Goal: Find specific page/section: Find specific page/section

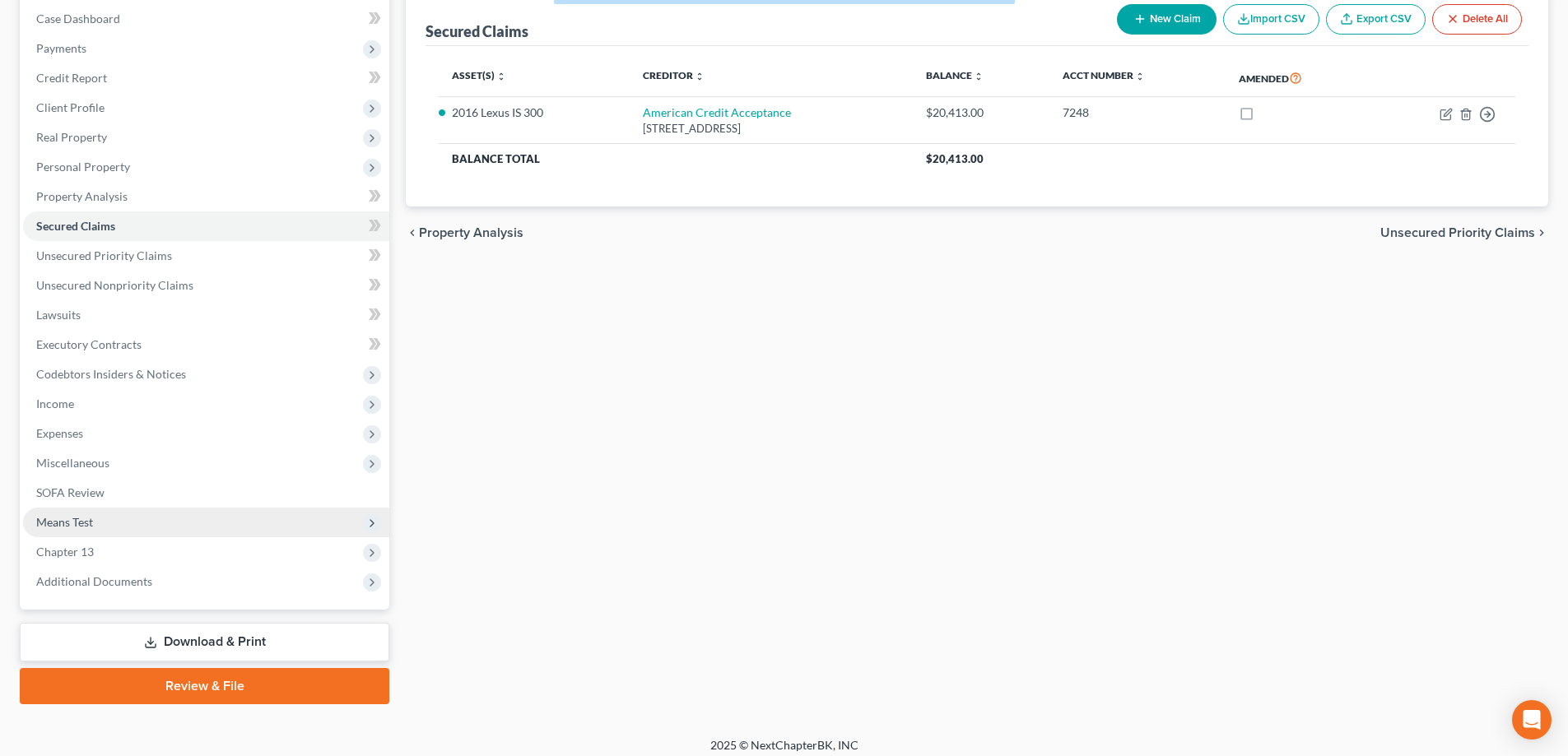
scroll to position [178, 0]
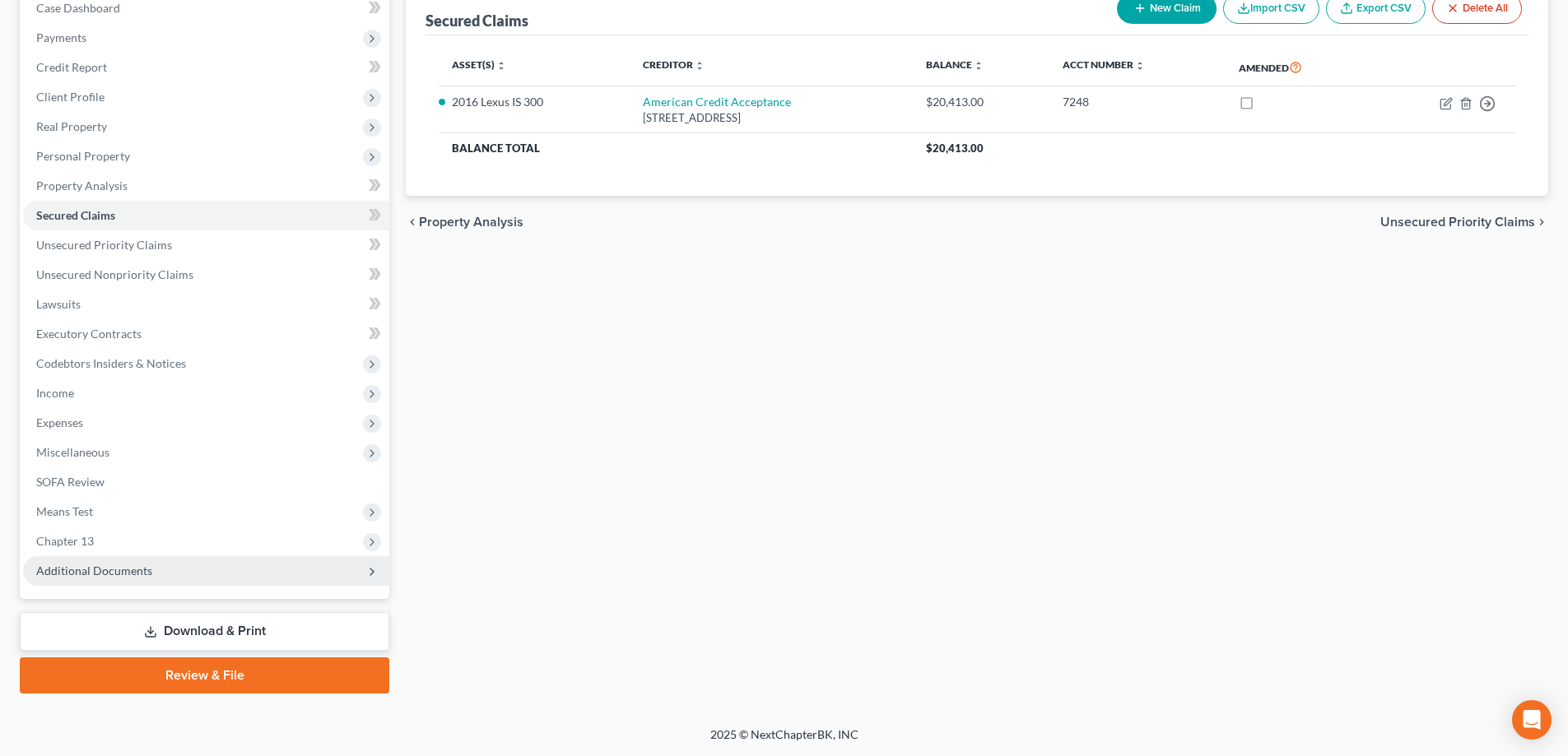
click at [135, 570] on span "Additional Documents" at bounding box center [94, 571] width 116 height 14
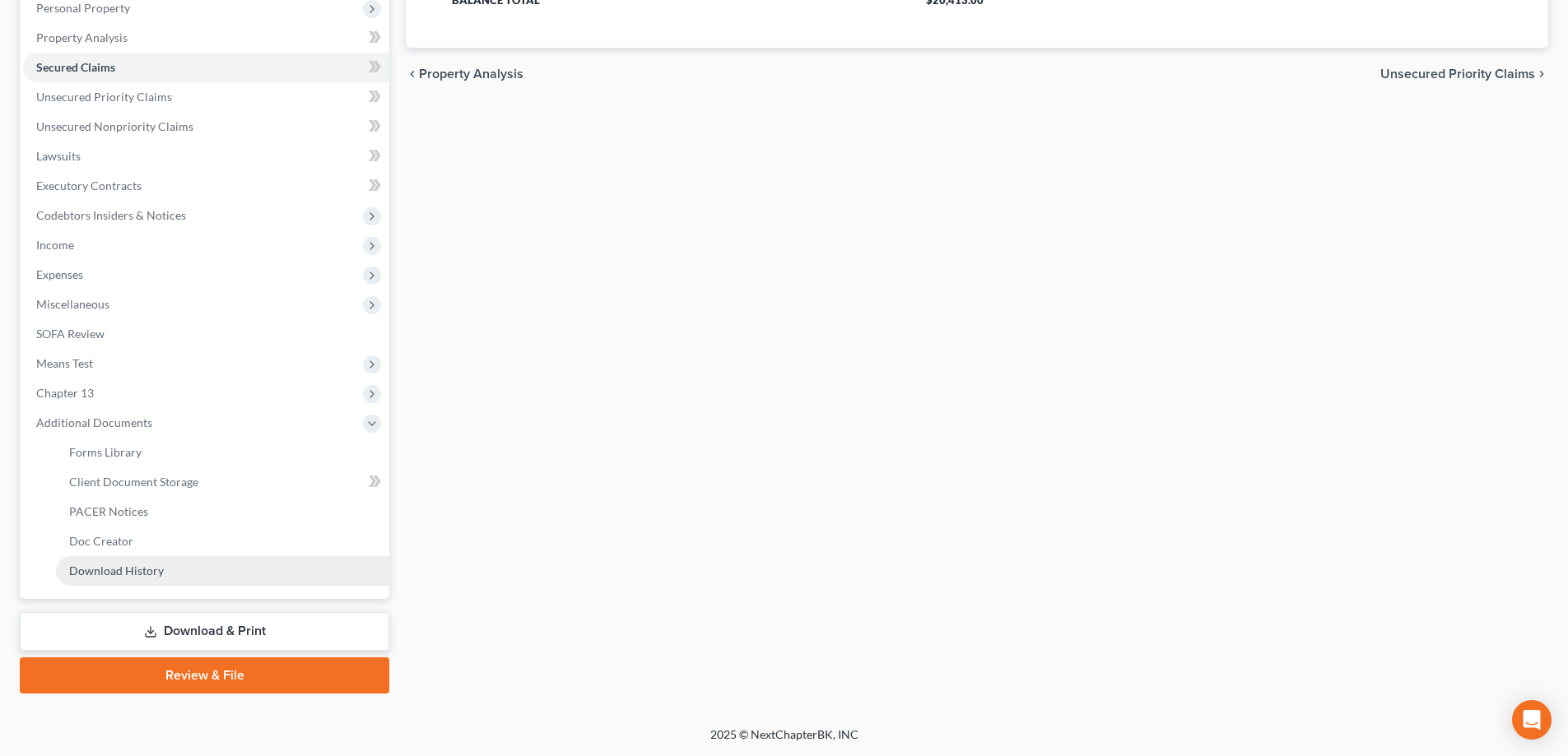
click at [135, 575] on span "Download History" at bounding box center [117, 571] width 95 height 14
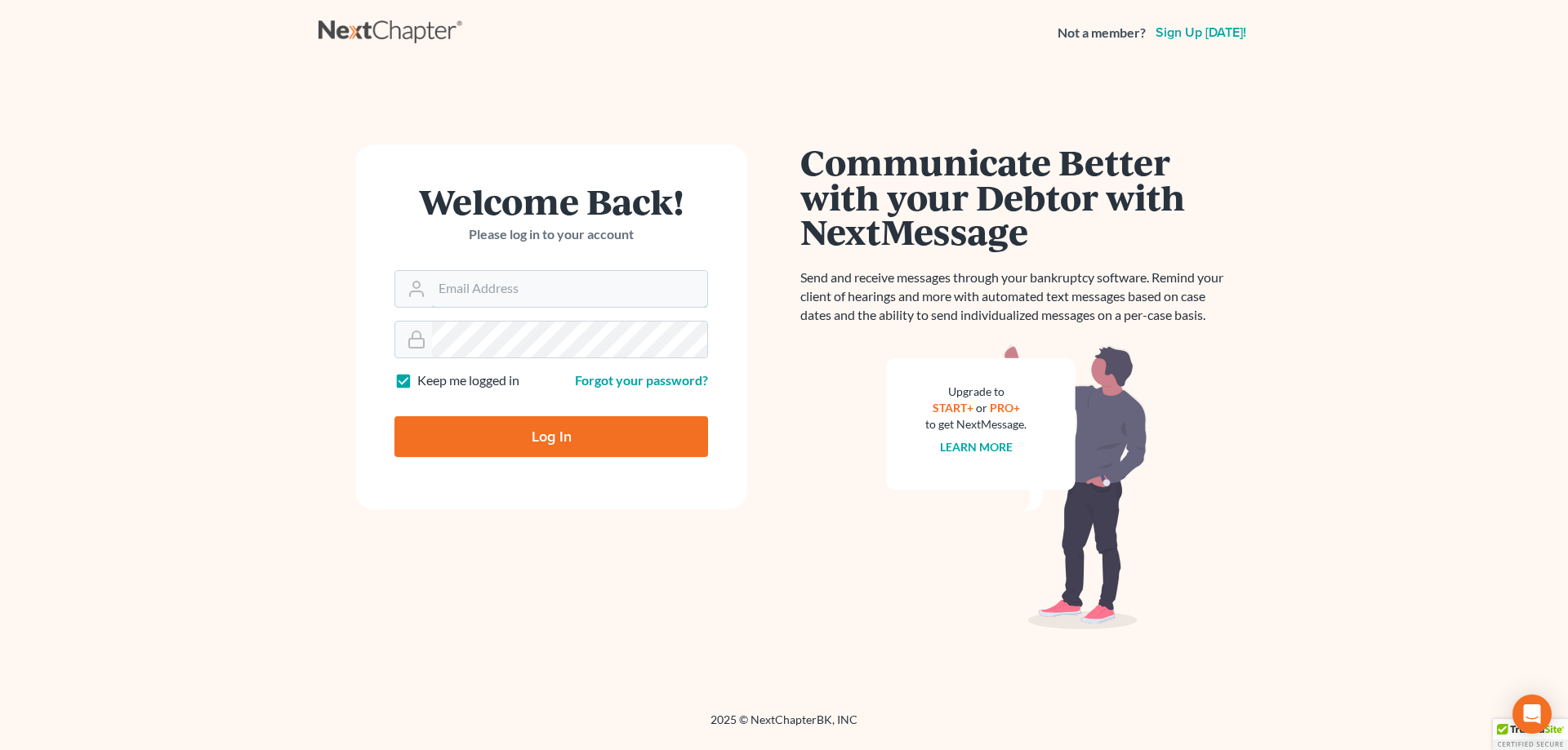
type input "afarber@adamfarberlaw.com"
click at [569, 430] on input "Log In" at bounding box center [551, 437] width 313 height 41
type input "Thinking..."
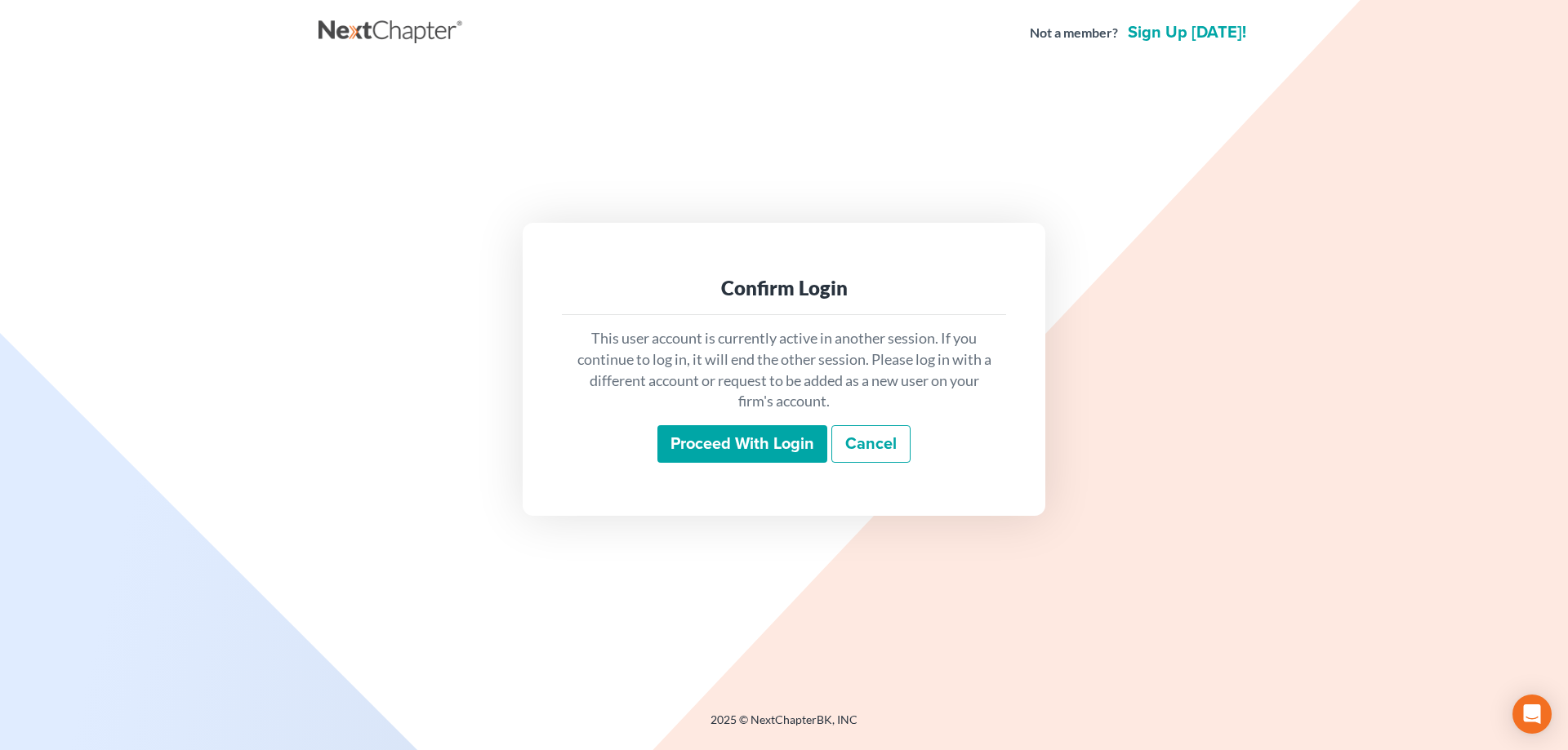
click at [760, 444] on input "Proceed with login" at bounding box center [742, 444] width 170 height 37
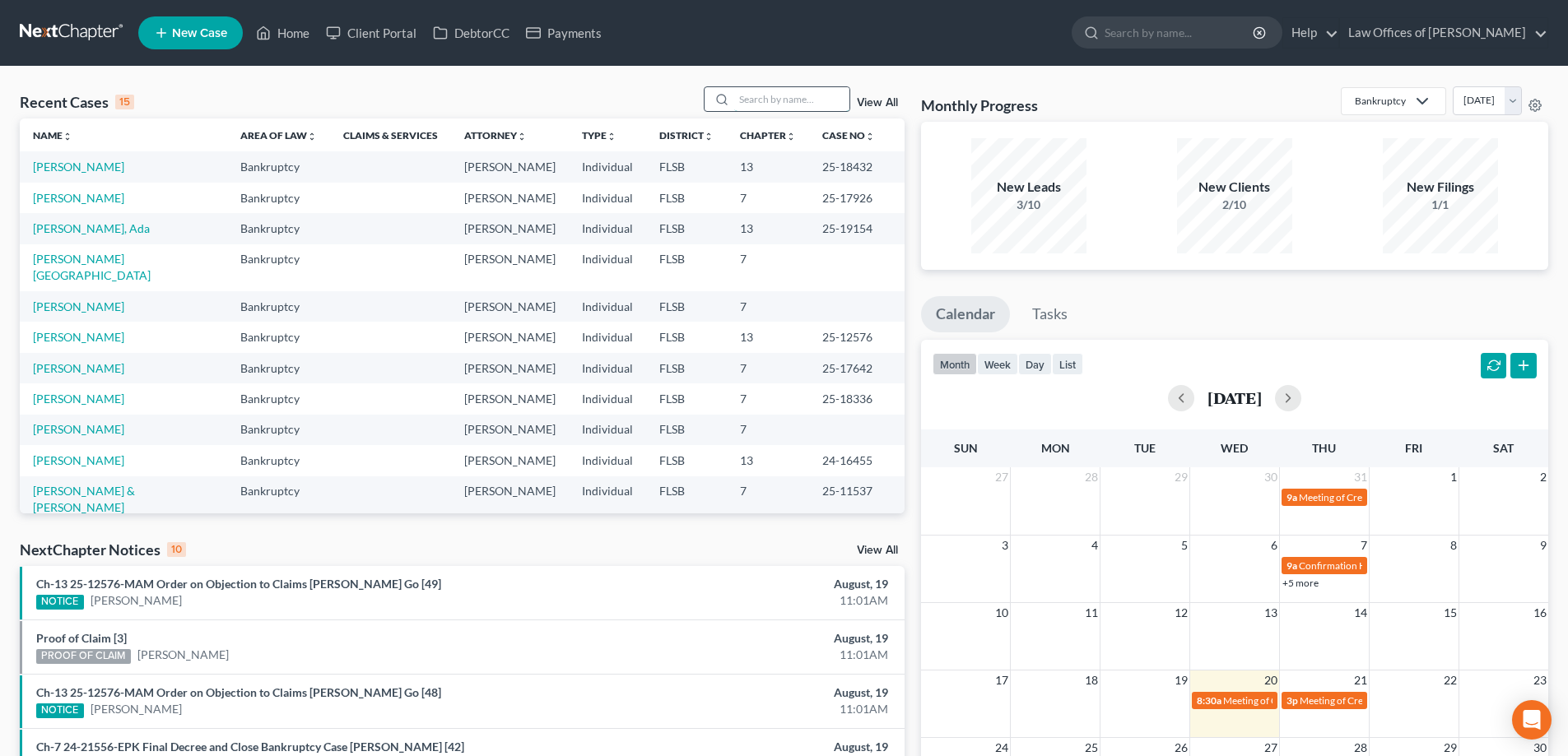
click at [780, 100] on input "search" at bounding box center [791, 99] width 115 height 24
click at [85, 198] on link "Hendrix, Alison" at bounding box center [78, 198] width 91 height 14
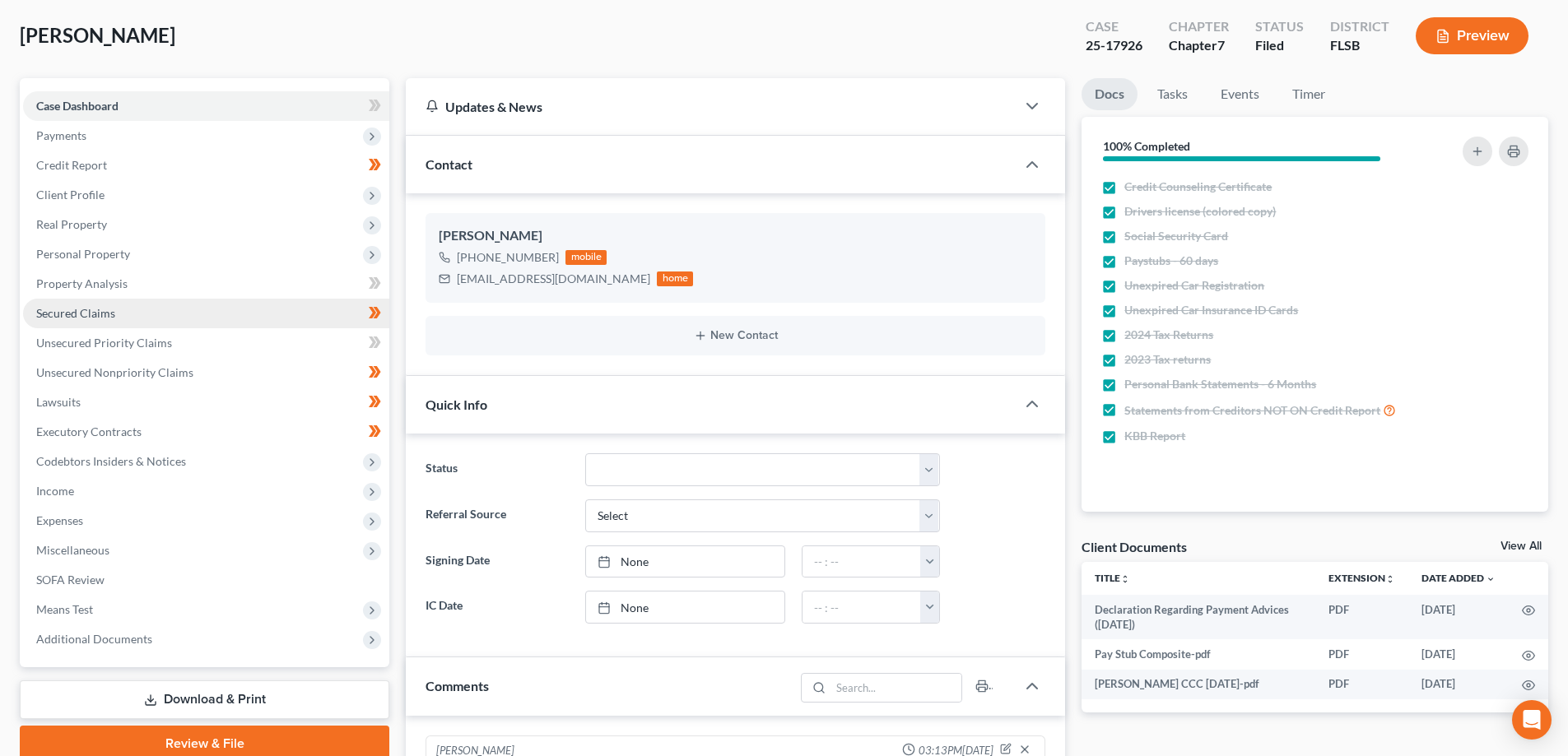
scroll to position [82, 0]
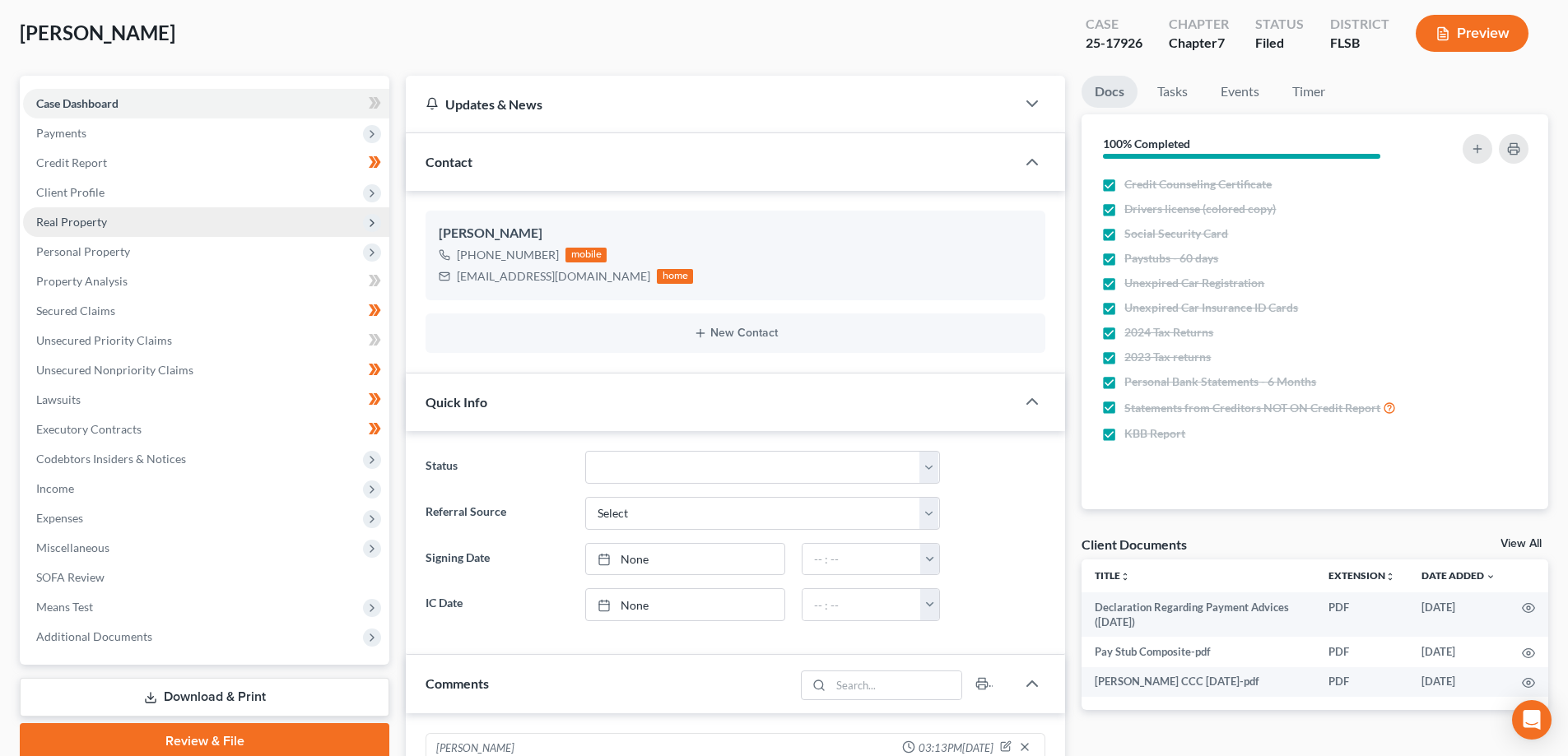
click at [84, 221] on span "Real Property" at bounding box center [72, 222] width 71 height 14
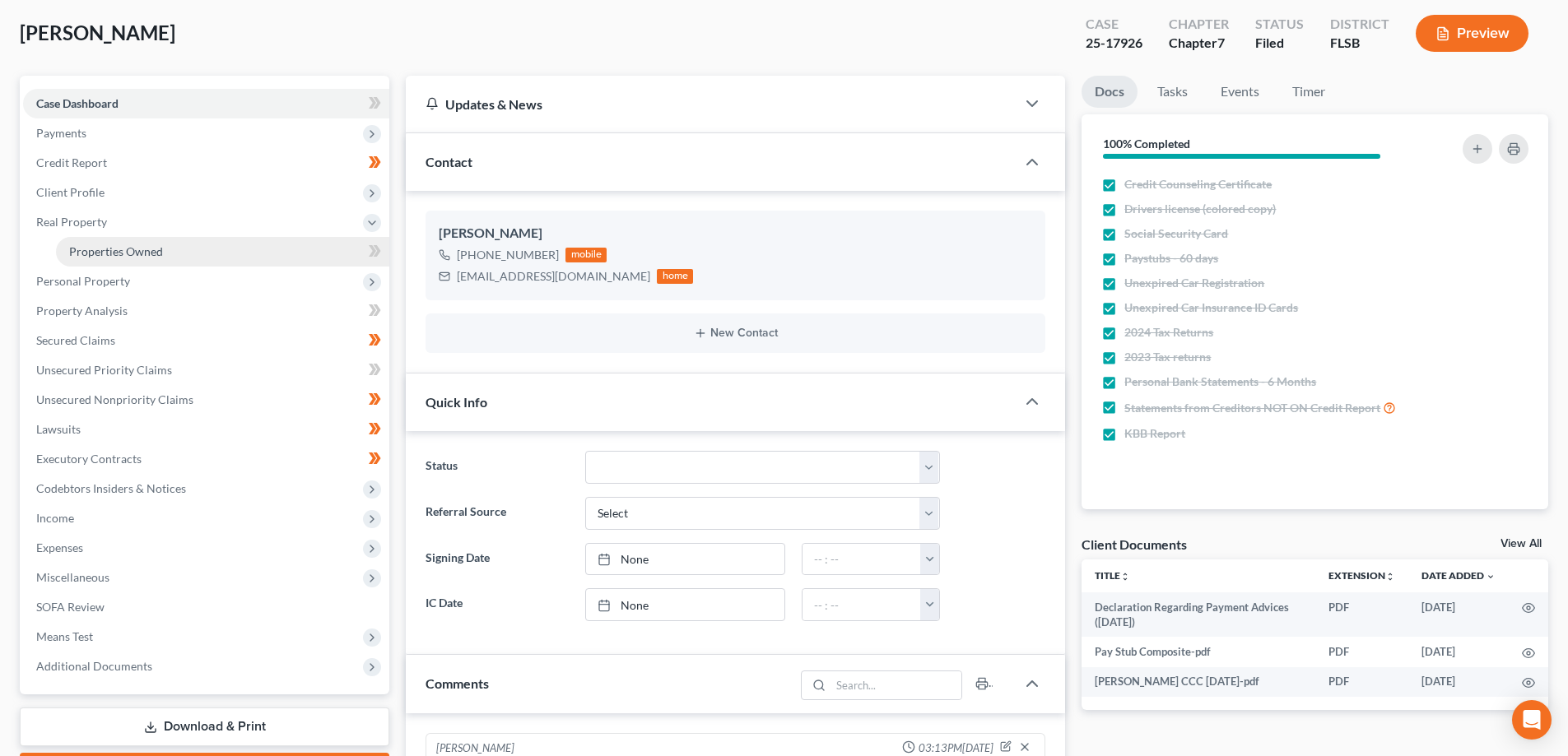
click at [117, 254] on span "Properties Owned" at bounding box center [116, 251] width 94 height 14
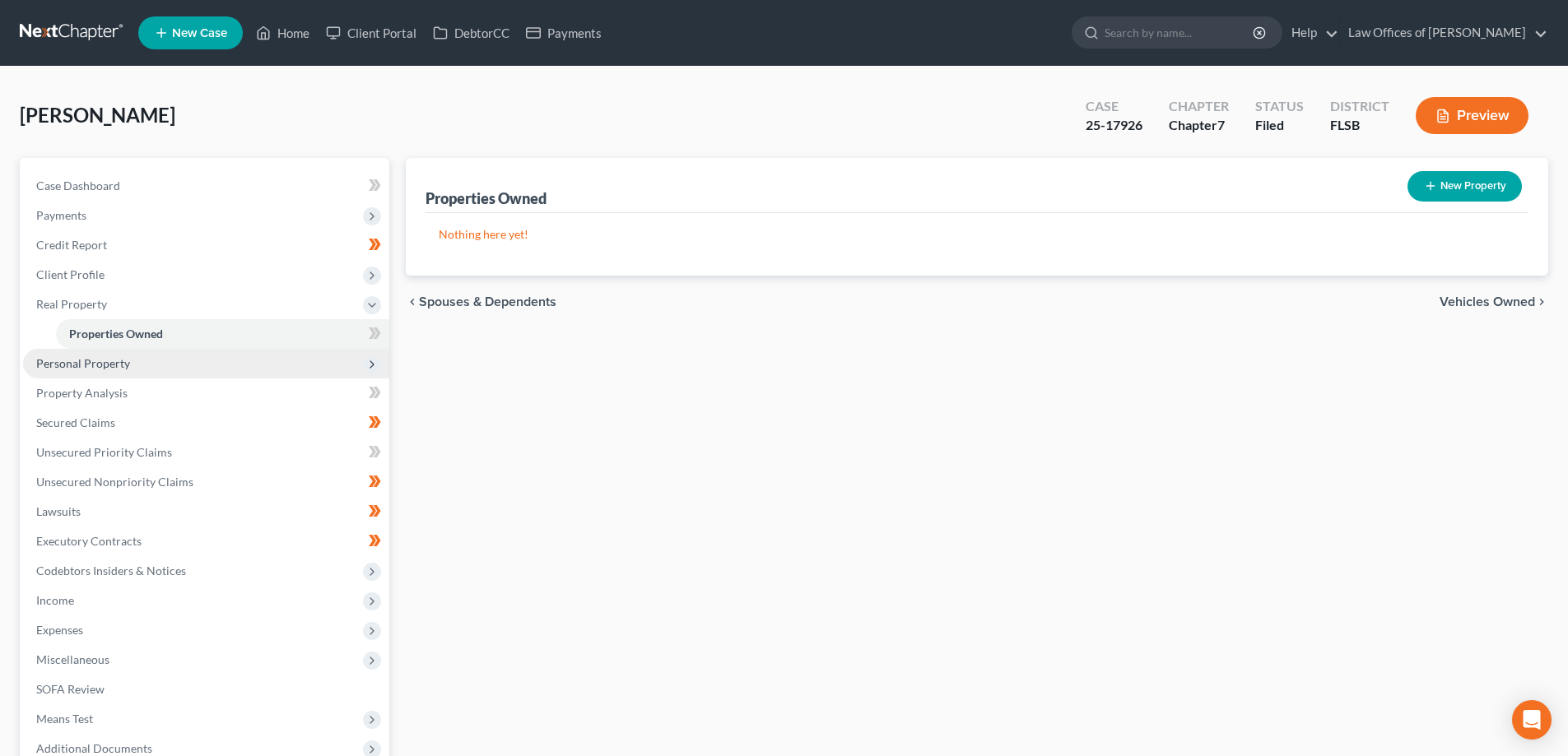
click at [80, 365] on span "Personal Property" at bounding box center [83, 363] width 94 height 14
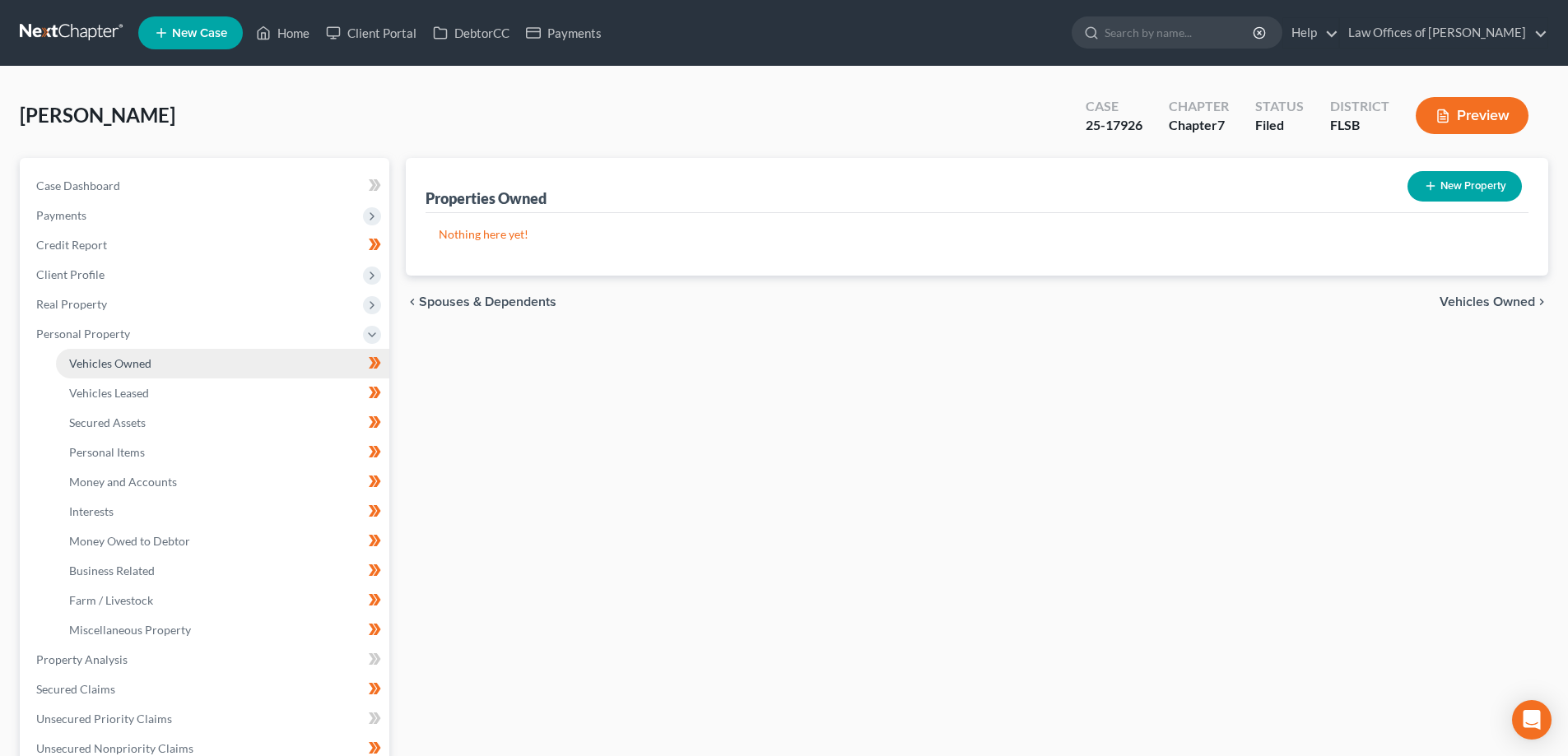
click at [109, 366] on span "Vehicles Owned" at bounding box center [110, 363] width 82 height 14
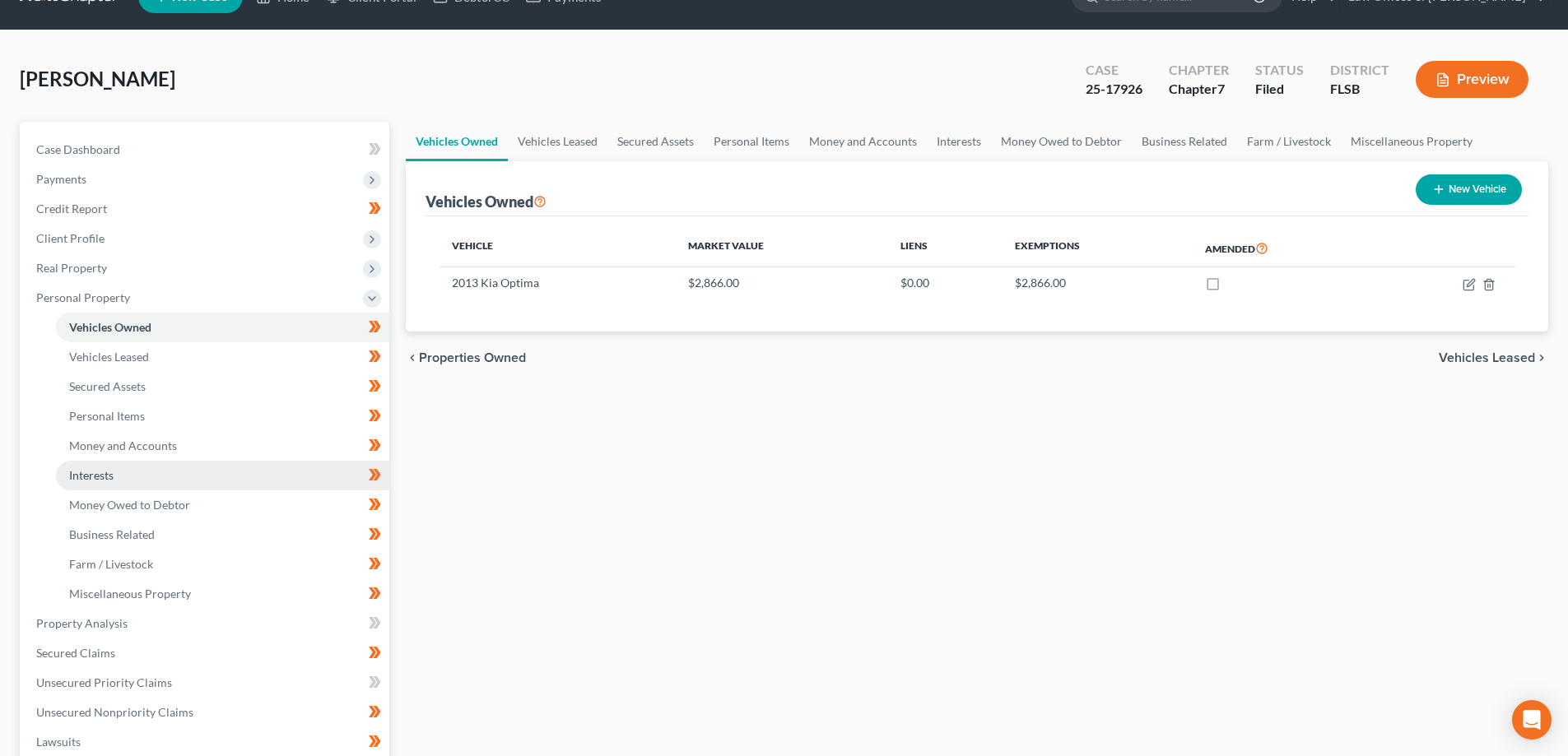
scroll to position [82, 0]
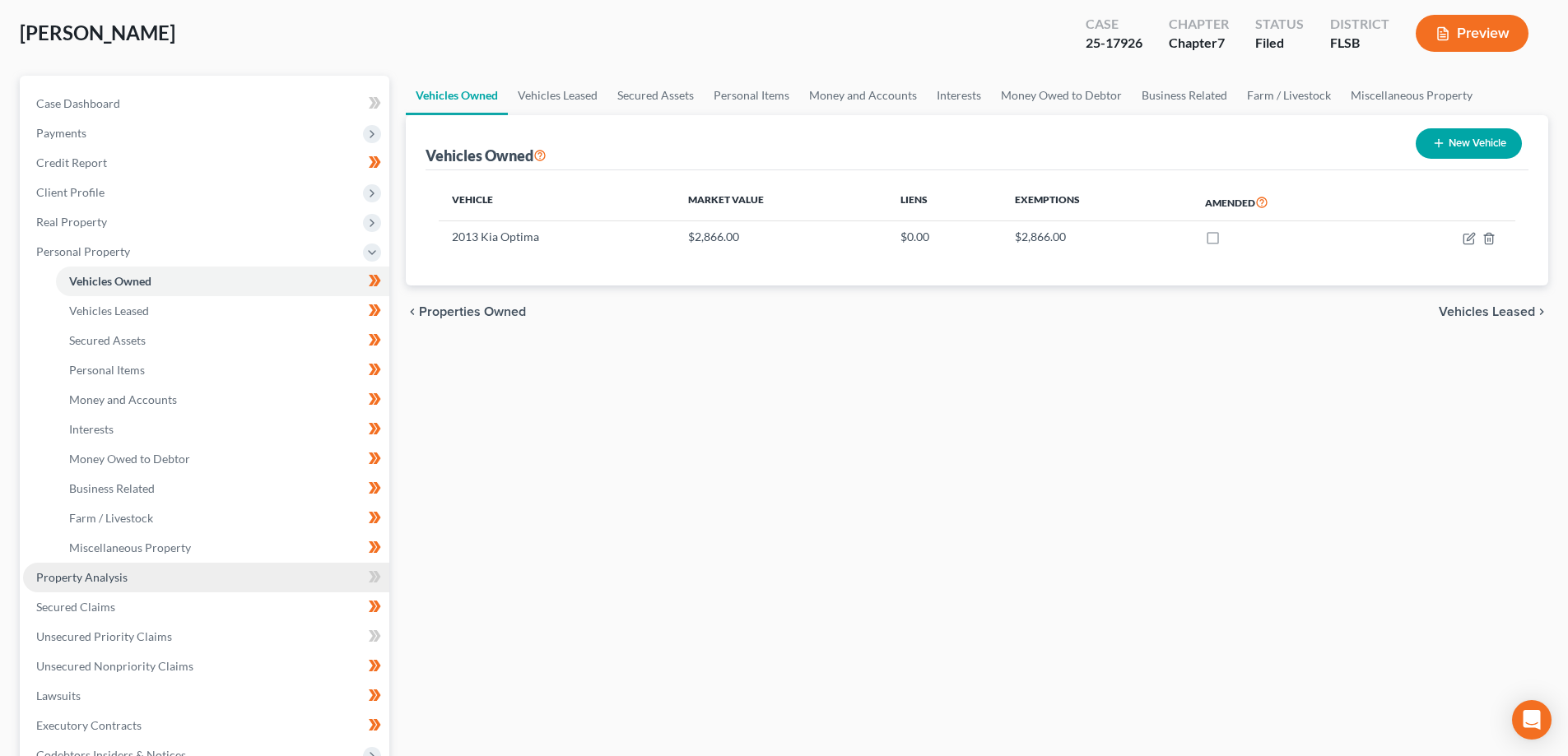
click at [125, 581] on span "Property Analysis" at bounding box center [82, 577] width 91 height 14
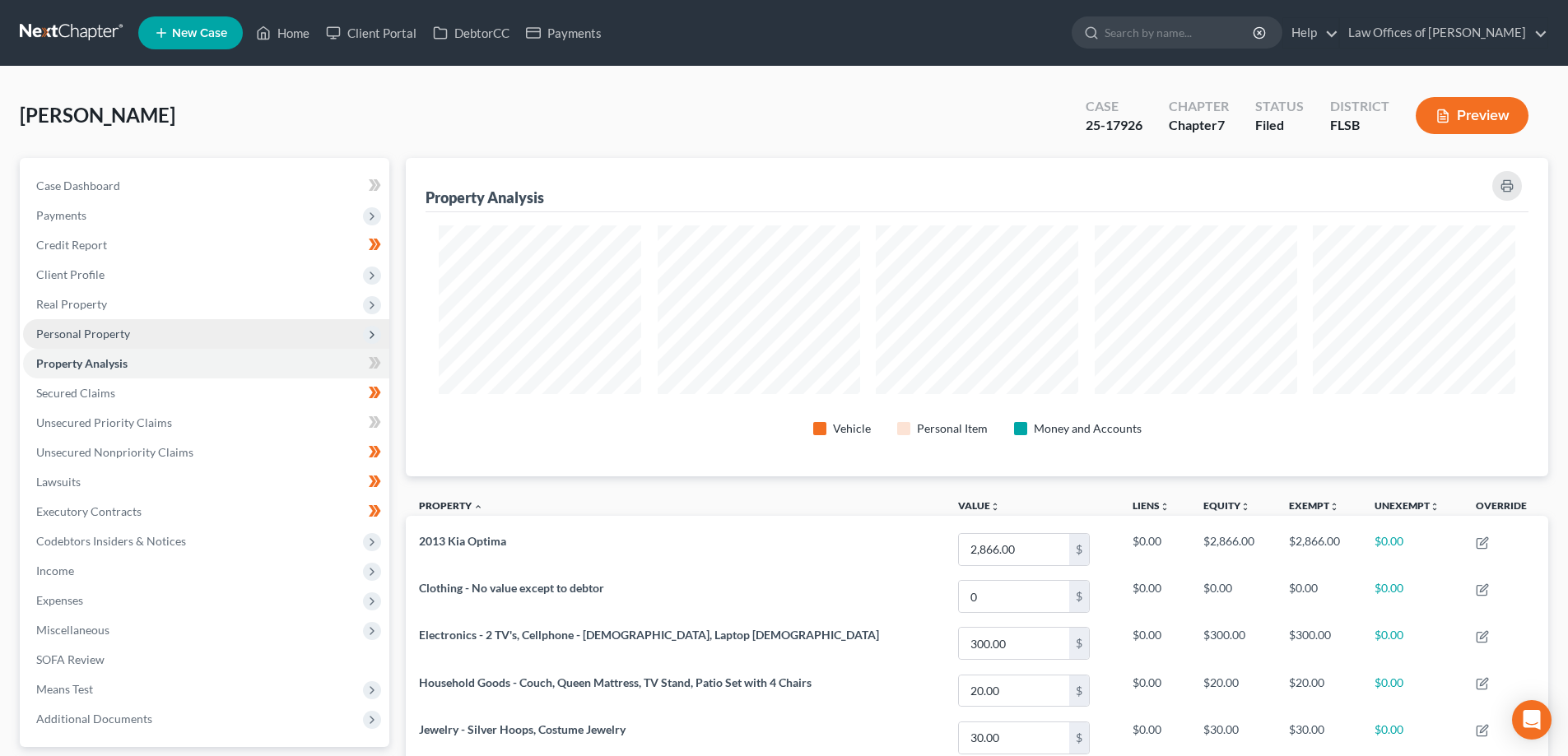
click at [96, 331] on span "Personal Property" at bounding box center [83, 333] width 94 height 14
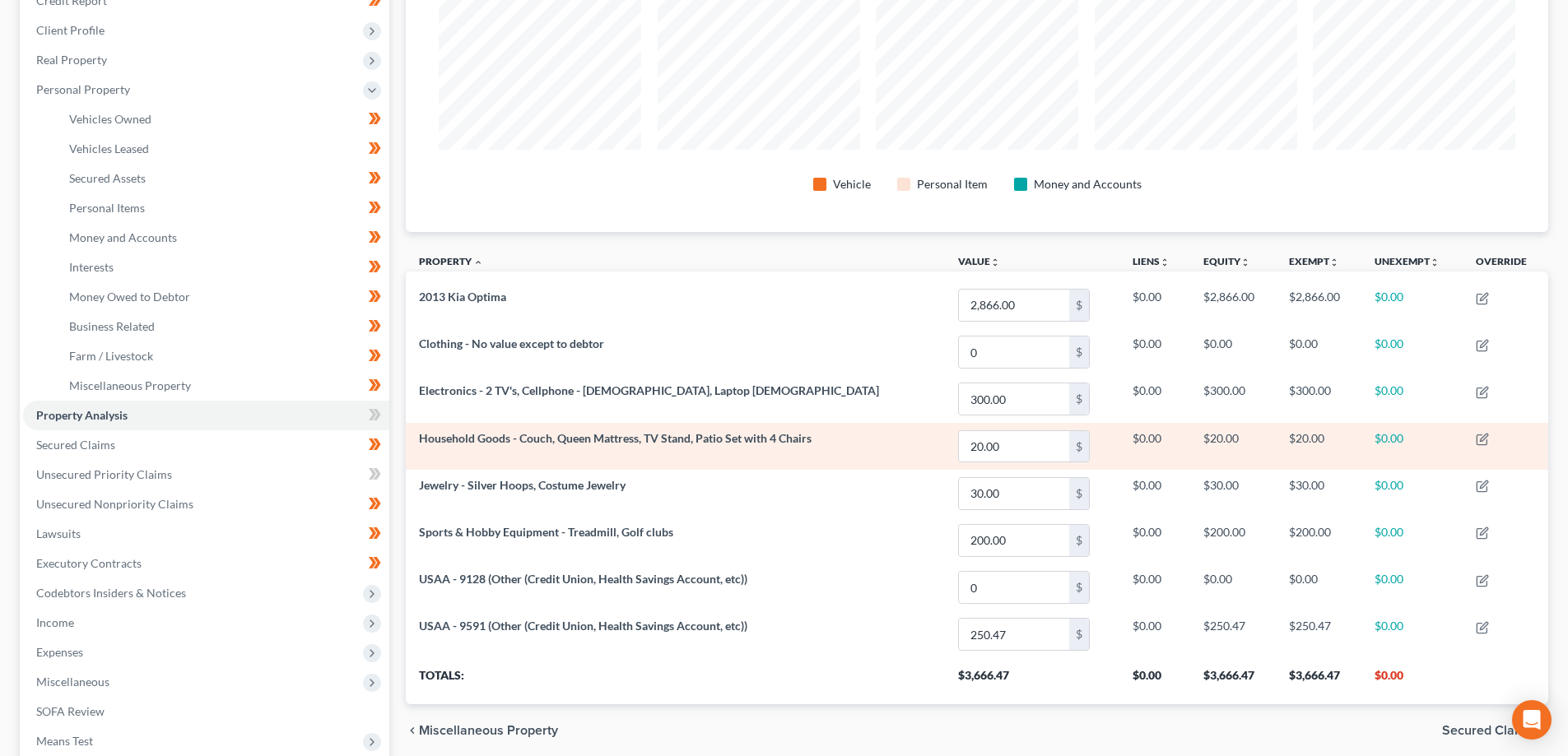
scroll to position [247, 0]
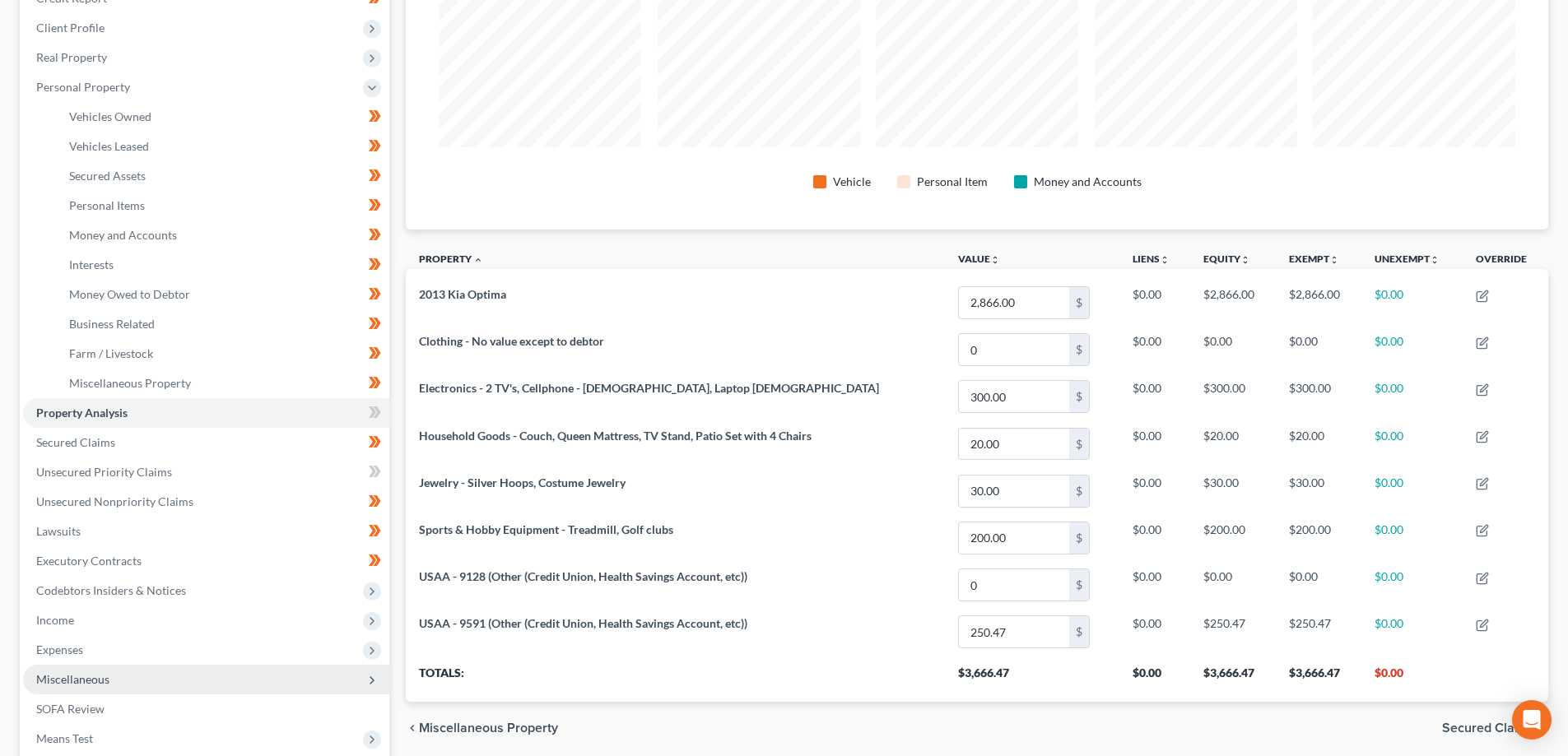
click at [155, 677] on span "Miscellaneous" at bounding box center [206, 680] width 366 height 30
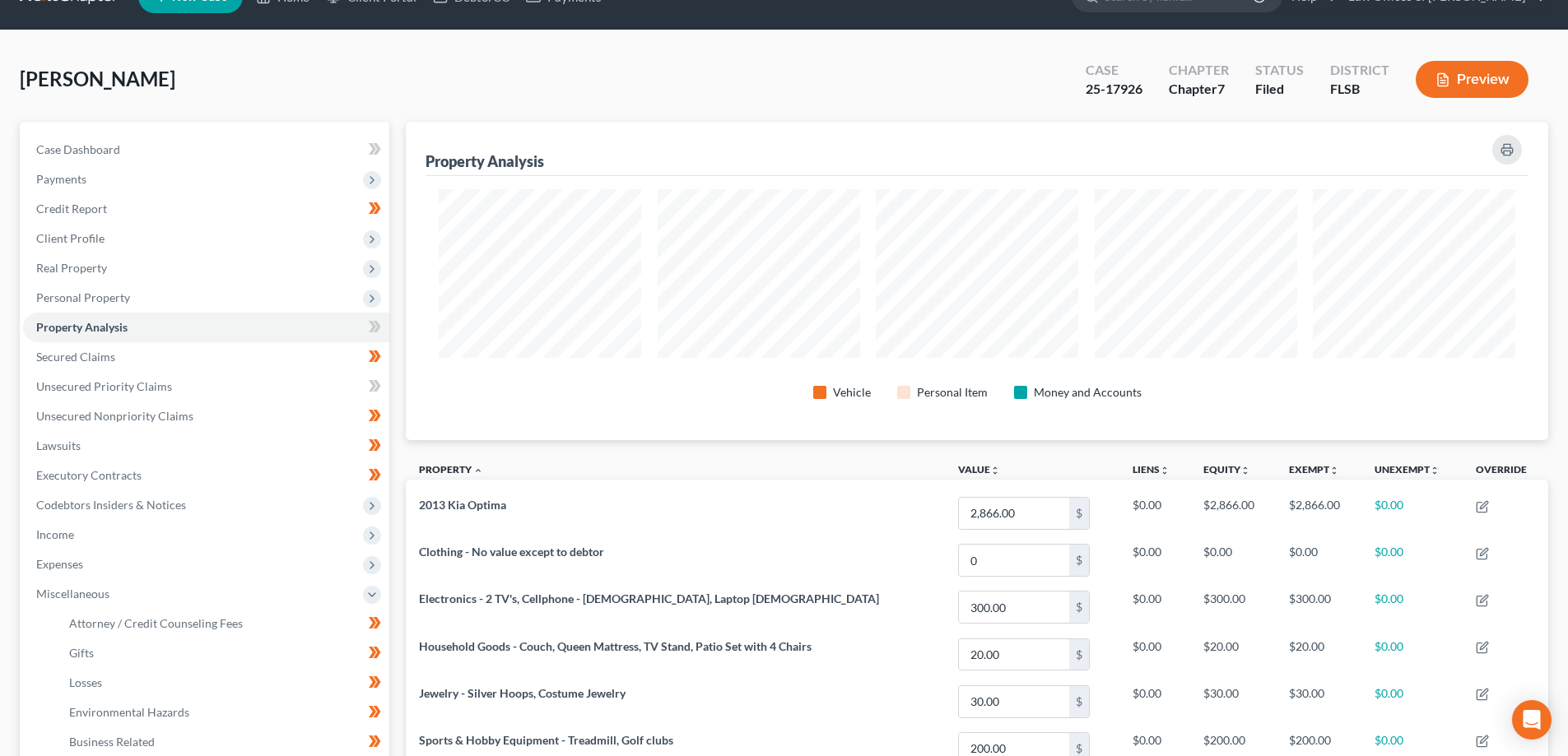
scroll to position [82, 0]
